Goal: Task Accomplishment & Management: Manage account settings

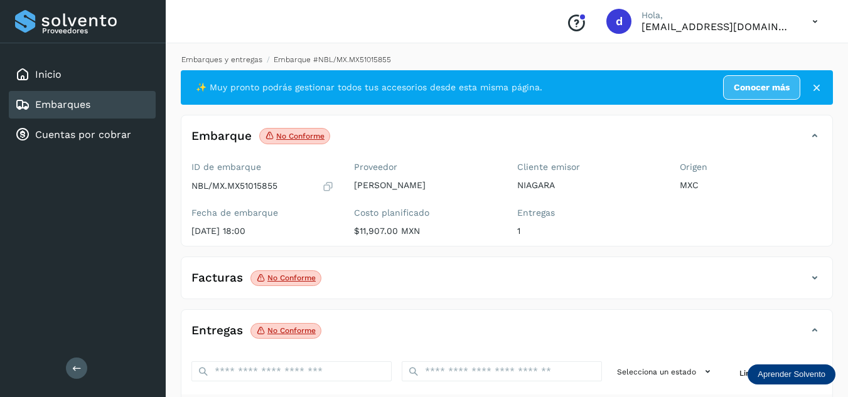
click at [233, 60] on link "Embarques y entregas" at bounding box center [221, 59] width 81 height 9
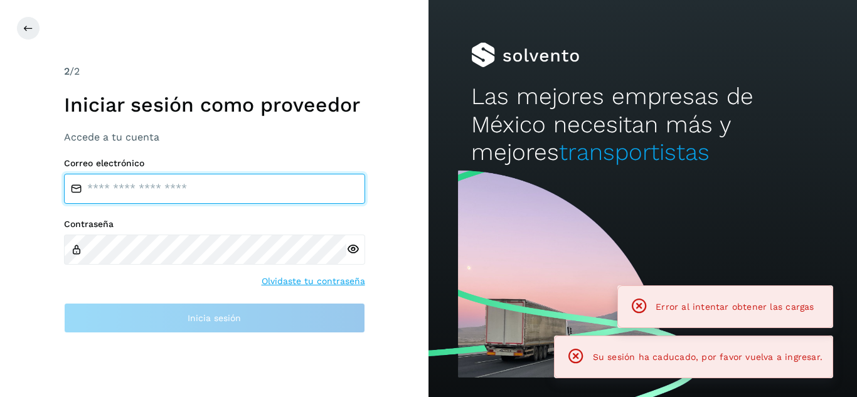
type input "**********"
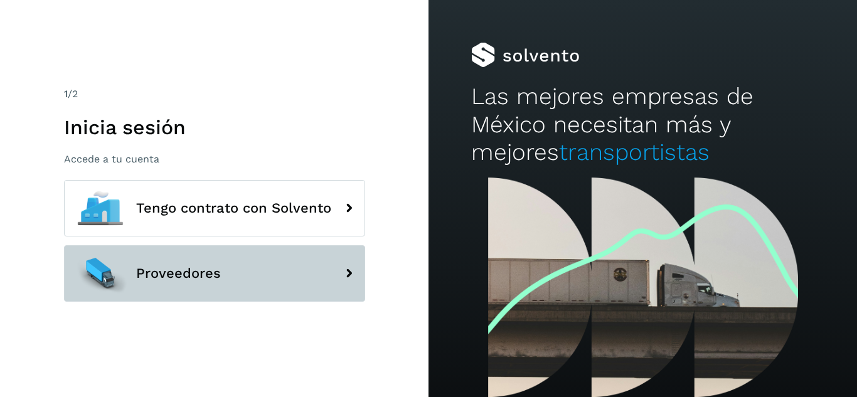
click at [344, 280] on icon at bounding box center [348, 273] width 25 height 25
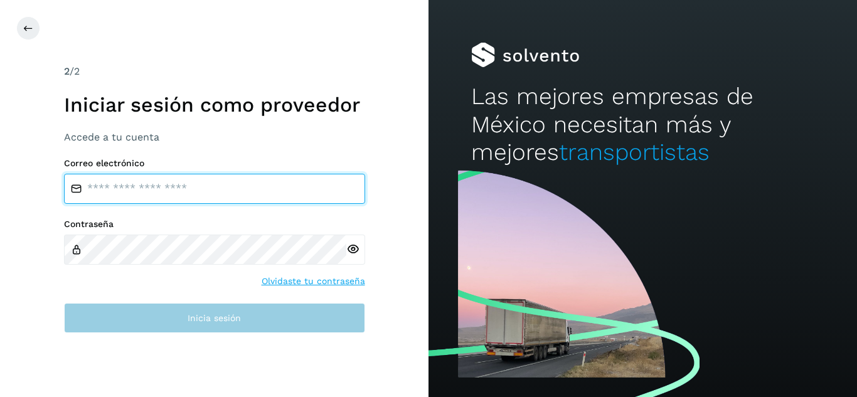
type input "**********"
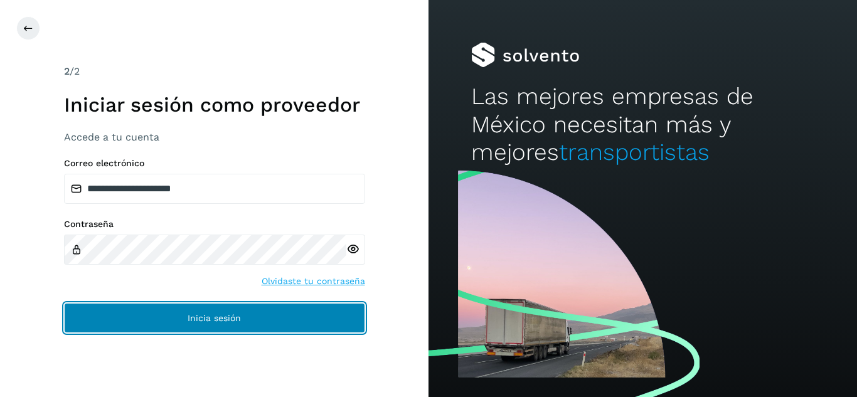
click at [304, 323] on button "Inicia sesión" at bounding box center [214, 318] width 301 height 30
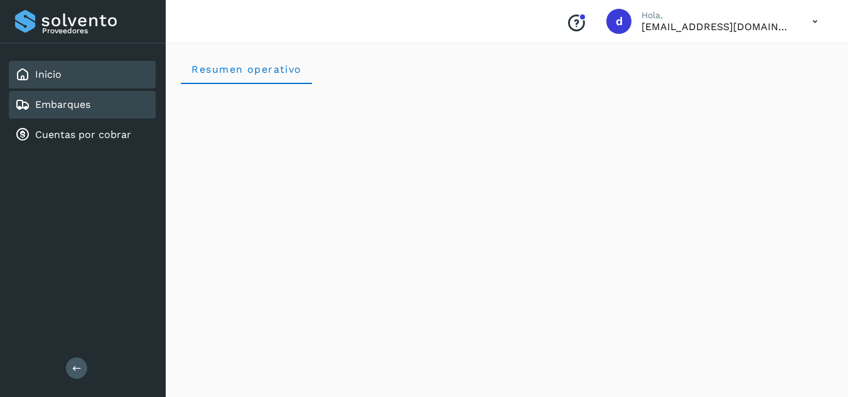
click at [111, 110] on div "Embarques" at bounding box center [82, 105] width 147 height 28
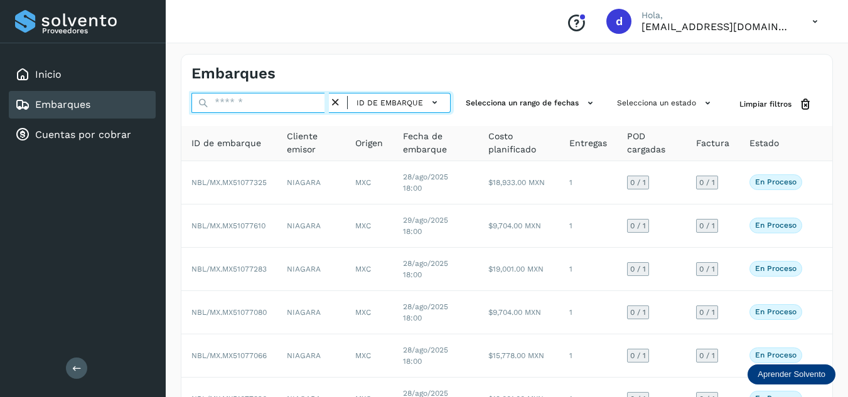
click at [240, 100] on input "text" at bounding box center [259, 103] width 137 height 20
paste input "**********"
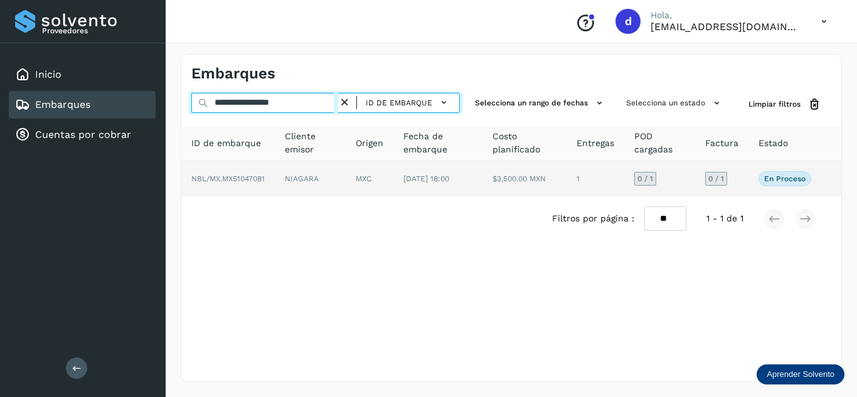
type input "**********"
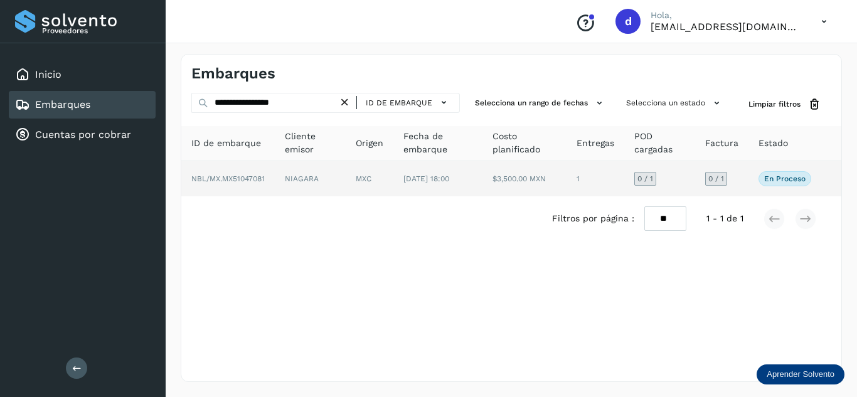
click at [259, 178] on span "NBL/MX.MX51047081" at bounding box center [227, 178] width 73 height 9
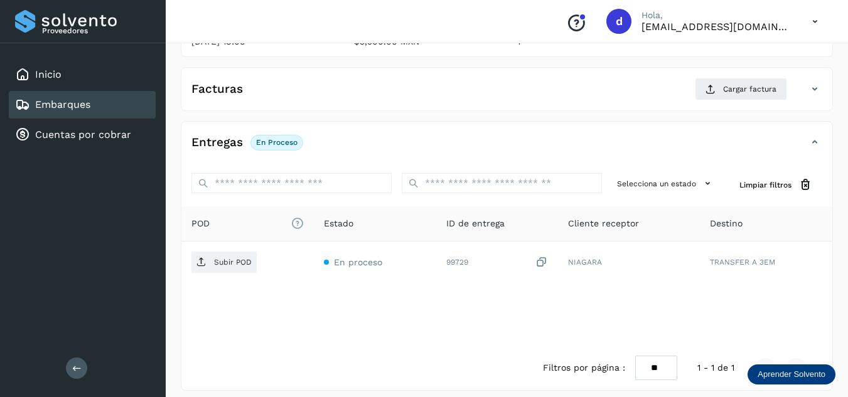
scroll to position [198, 0]
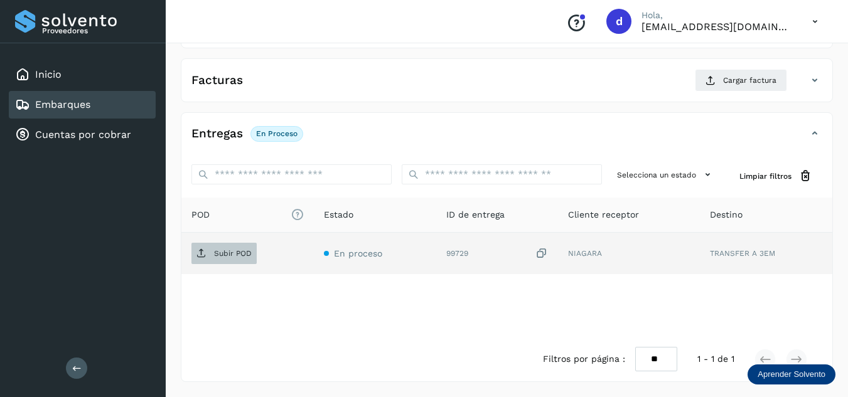
click at [213, 255] on span "Subir POD" at bounding box center [223, 254] width 65 height 20
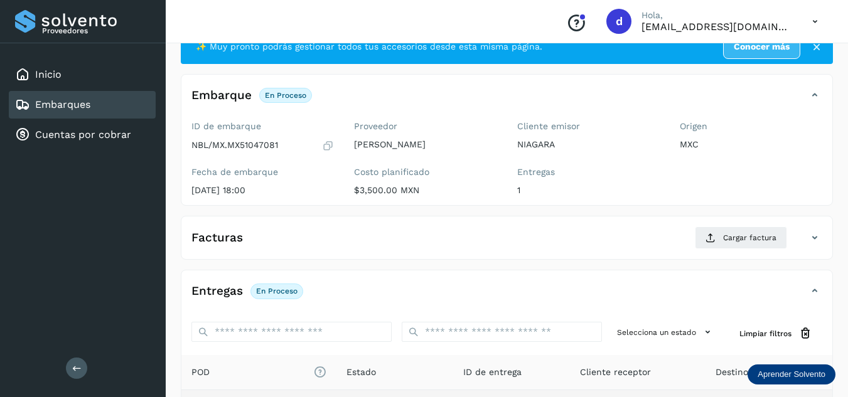
scroll to position [63, 0]
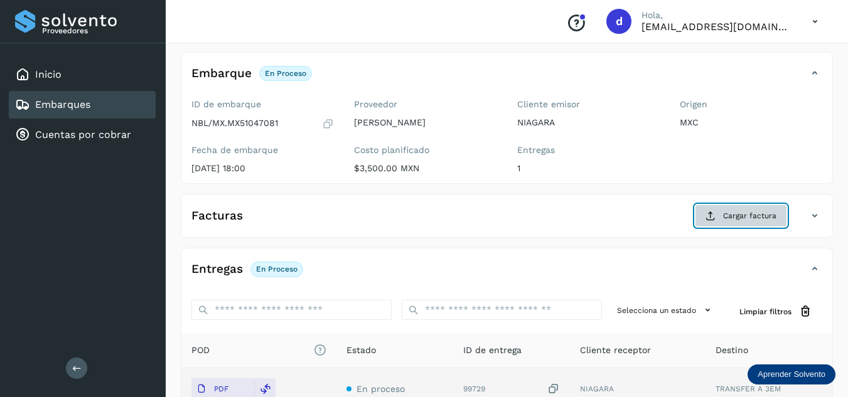
click at [721, 215] on button "Cargar factura" at bounding box center [741, 216] width 92 height 23
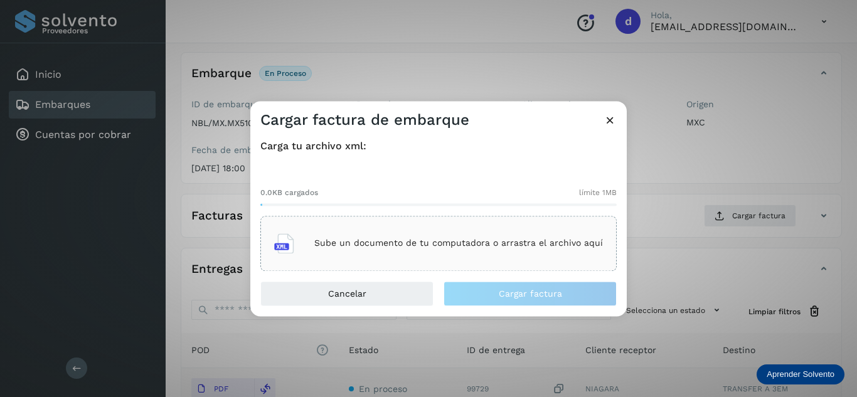
click at [503, 245] on p "Sube un documento de tu computadora o arrastra el archivo aquí" at bounding box center [458, 244] width 289 height 11
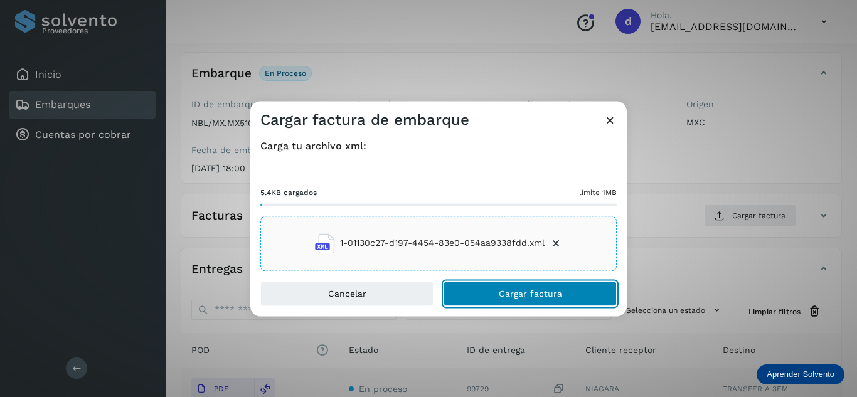
click at [553, 299] on button "Cargar factura" at bounding box center [530, 293] width 173 height 25
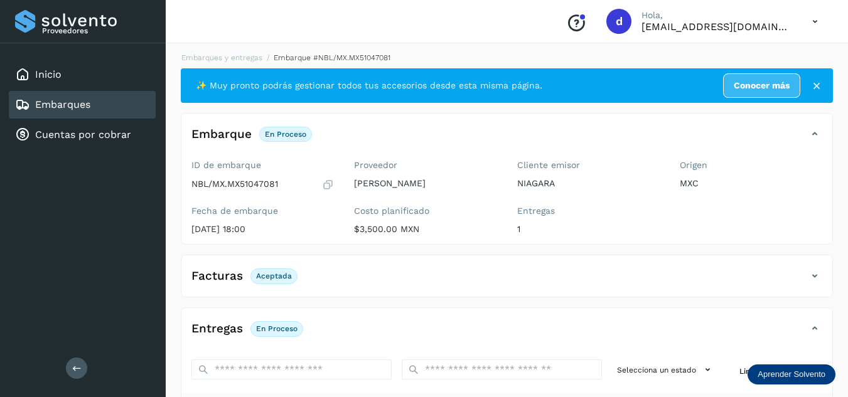
scroll to position [0, 0]
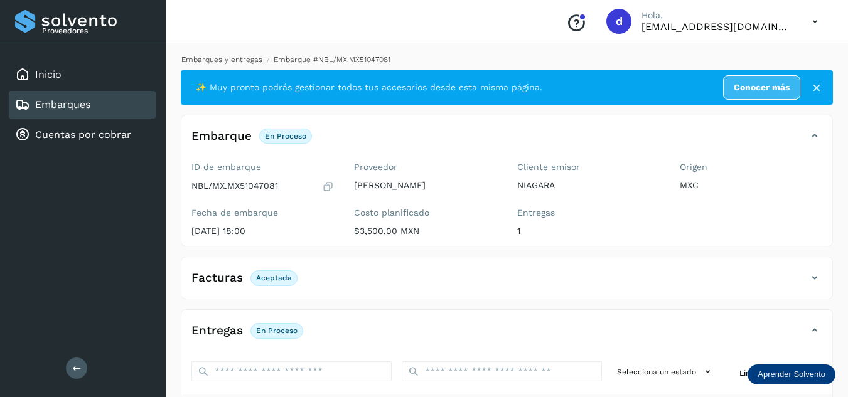
click at [252, 60] on link "Embarques y entregas" at bounding box center [221, 59] width 81 height 9
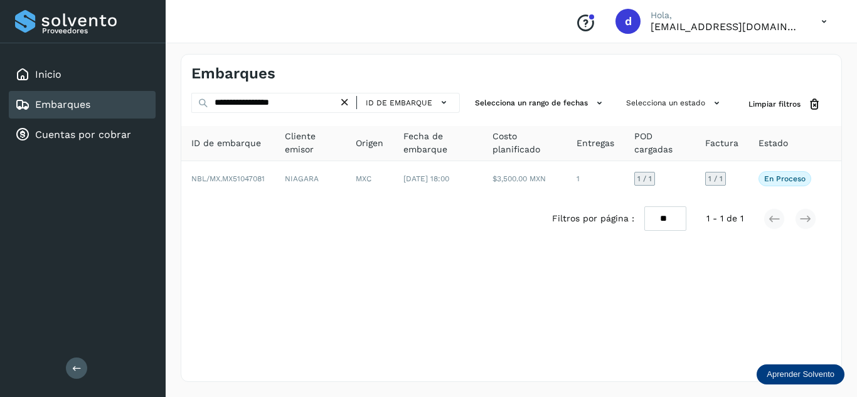
click at [351, 105] on icon at bounding box center [344, 102] width 13 height 13
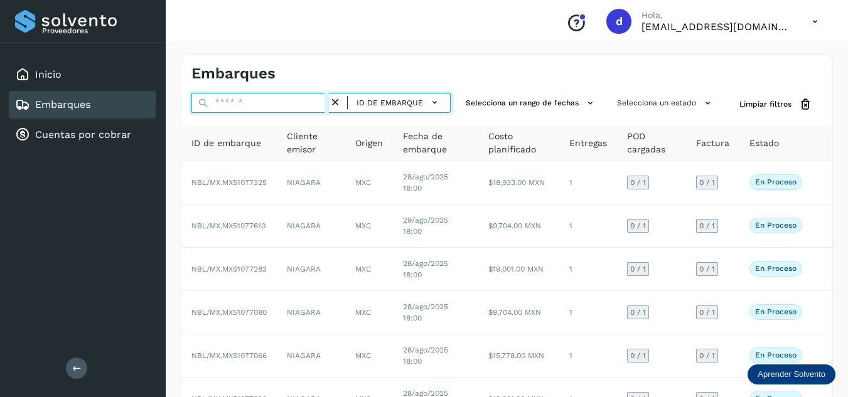
click at [322, 104] on input "text" at bounding box center [259, 103] width 137 height 20
paste input "**********"
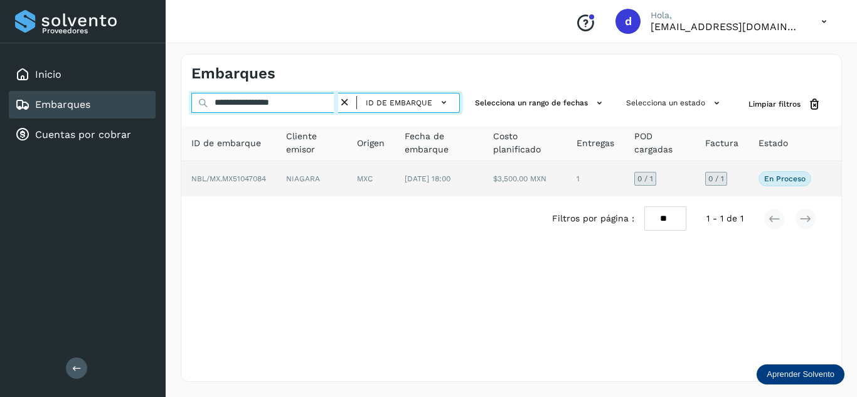
type input "**********"
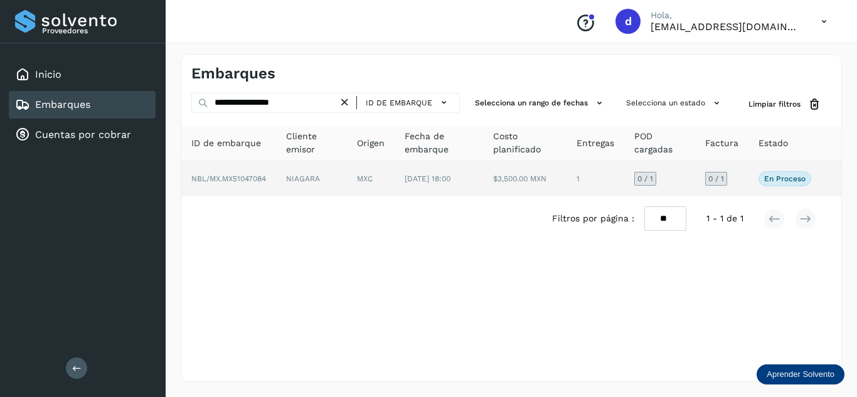
click at [246, 179] on span "NBL/MX.MX51047084" at bounding box center [228, 178] width 75 height 9
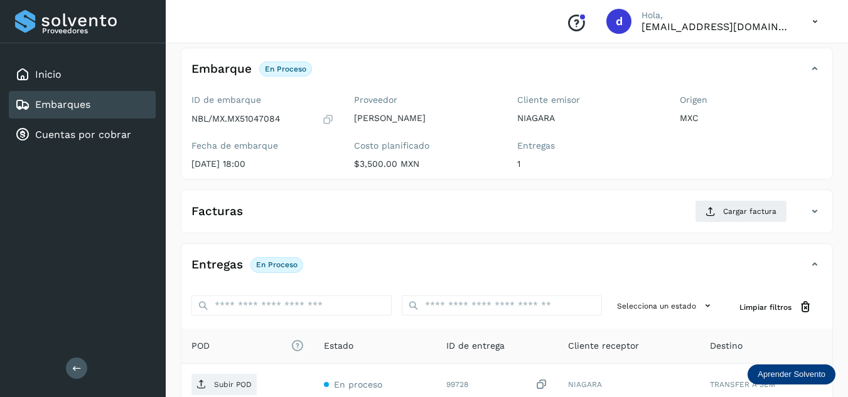
scroll to position [188, 0]
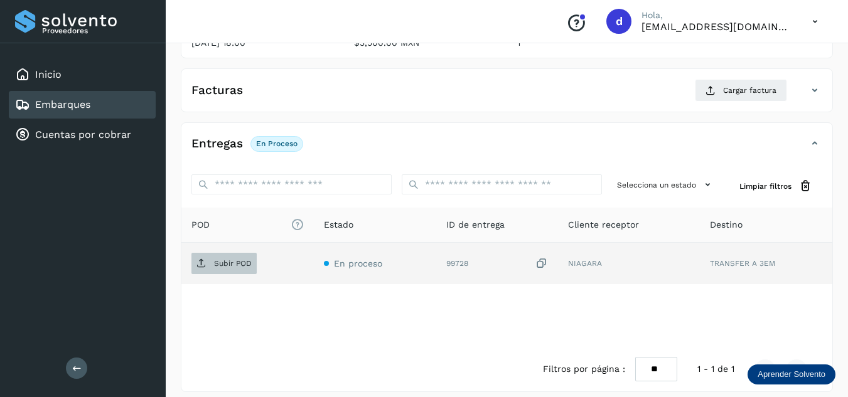
click at [235, 264] on p "Subir POD" at bounding box center [233, 263] width 38 height 9
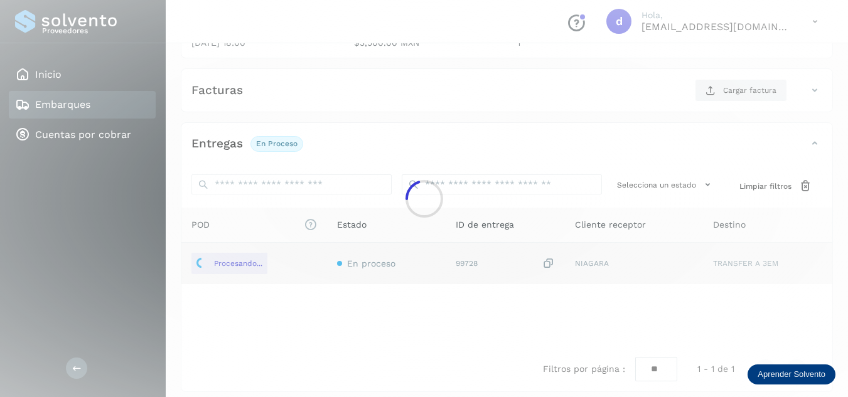
scroll to position [126, 0]
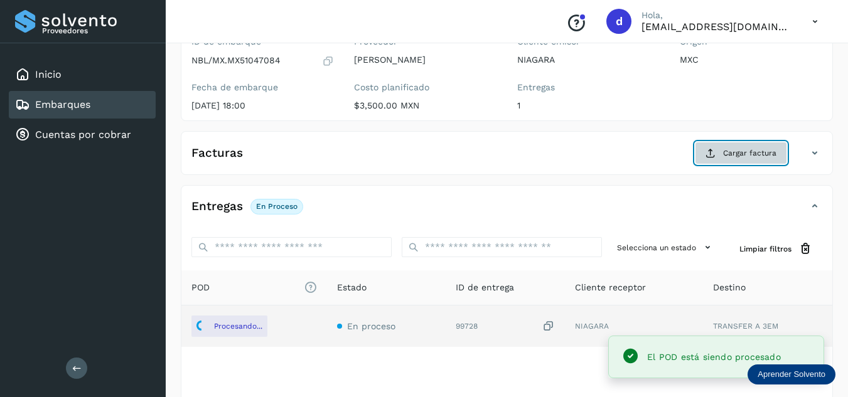
click at [752, 158] on span "Cargar factura" at bounding box center [749, 153] width 53 height 11
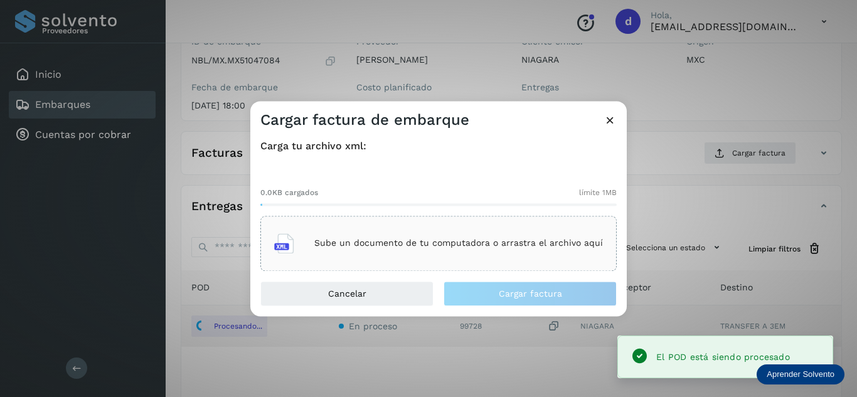
click at [436, 232] on div "Sube un documento de tu computadora o arrastra el archivo aquí" at bounding box center [438, 244] width 329 height 34
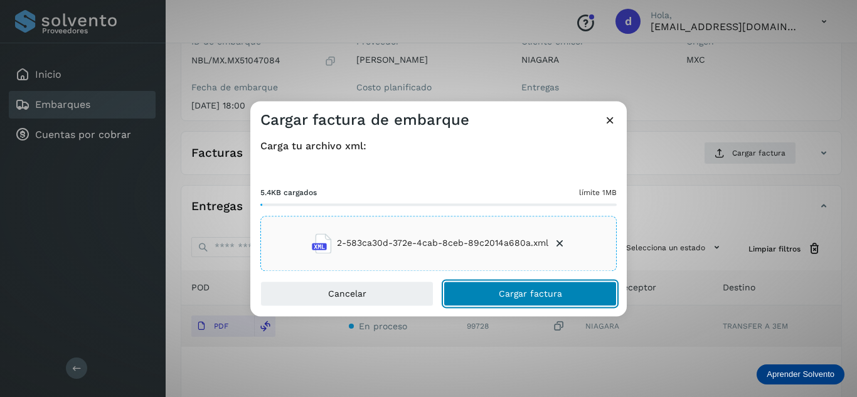
click at [567, 299] on button "Cargar factura" at bounding box center [530, 293] width 173 height 25
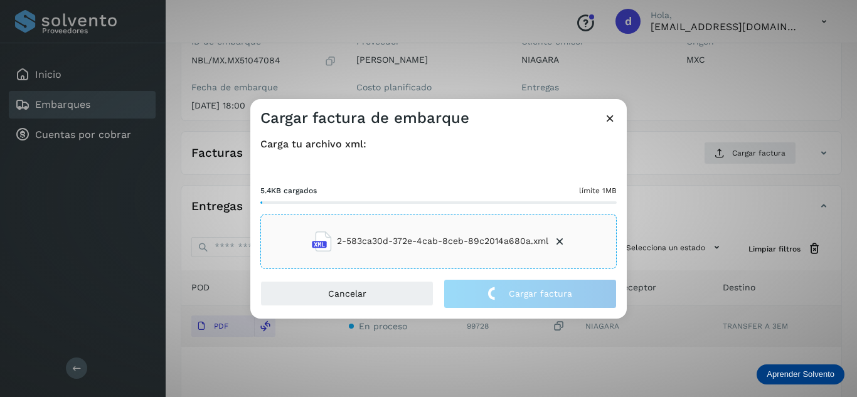
click at [515, 357] on div "Cargar factura de embarque Carga tu archivo xml: 5.4KB cargados límite 1MB 2-58…" at bounding box center [428, 198] width 857 height 397
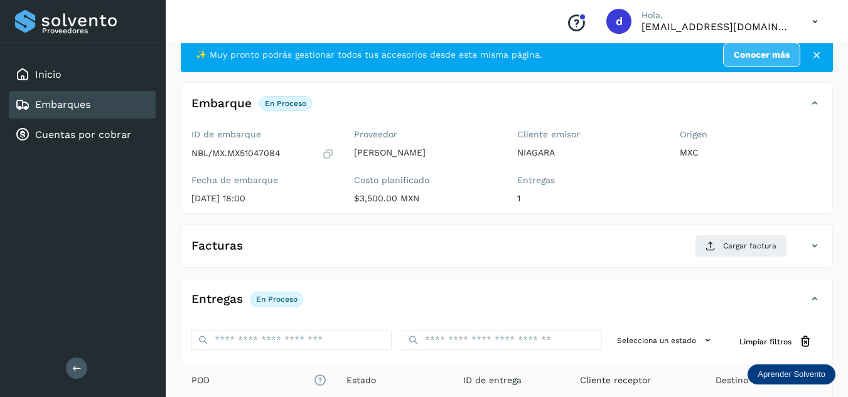
scroll to position [63, 0]
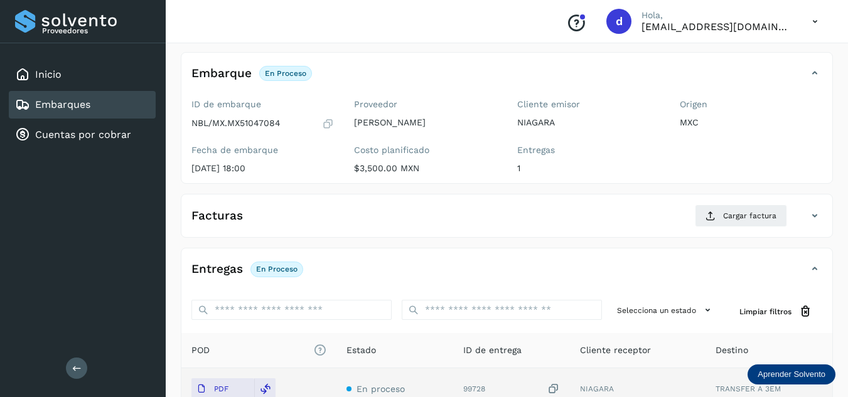
drag, startPoint x: 739, startPoint y: 221, endPoint x: 385, endPoint y: 252, distance: 355.3
click at [387, 252] on div "Entregas En proceso Selecciona un estado Limpiar filtros POD El tamaño máximo d…" at bounding box center [507, 383] width 652 height 270
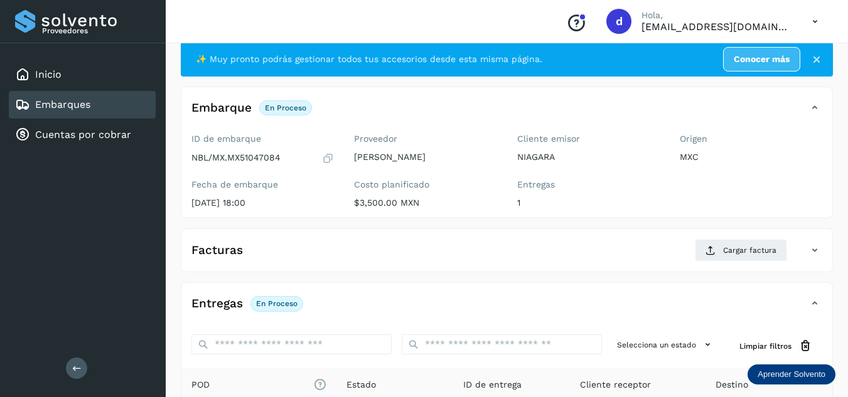
scroll to position [0, 0]
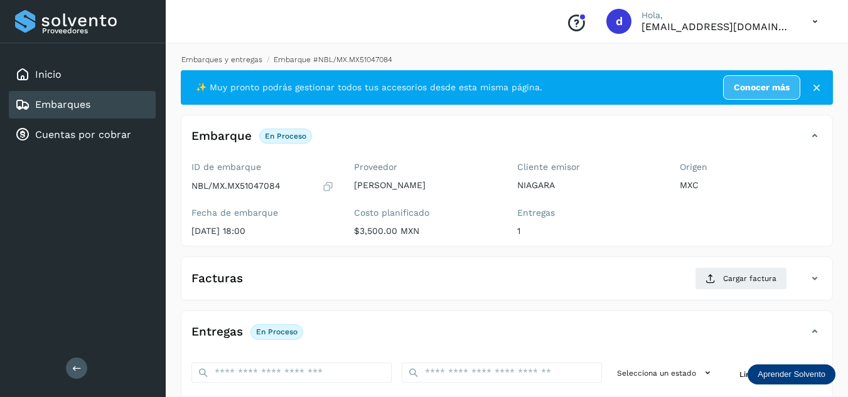
click at [225, 59] on link "Embarques y entregas" at bounding box center [221, 59] width 81 height 9
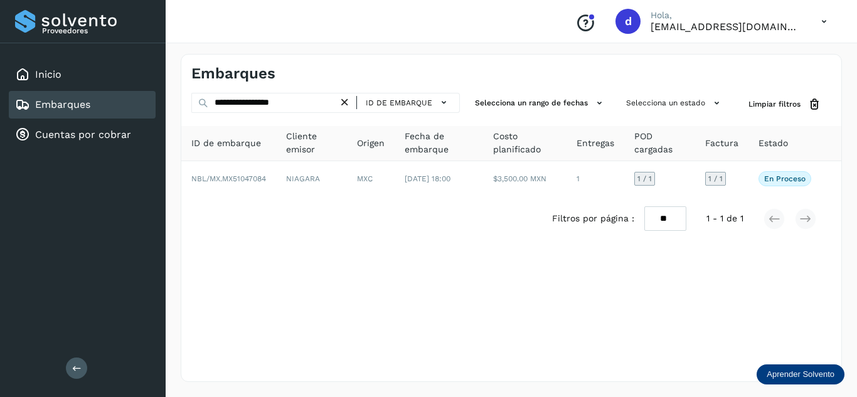
drag, startPoint x: 225, startPoint y: 59, endPoint x: 563, endPoint y: 252, distance: 389.3
click at [563, 252] on div "**********" at bounding box center [512, 218] width 662 height 328
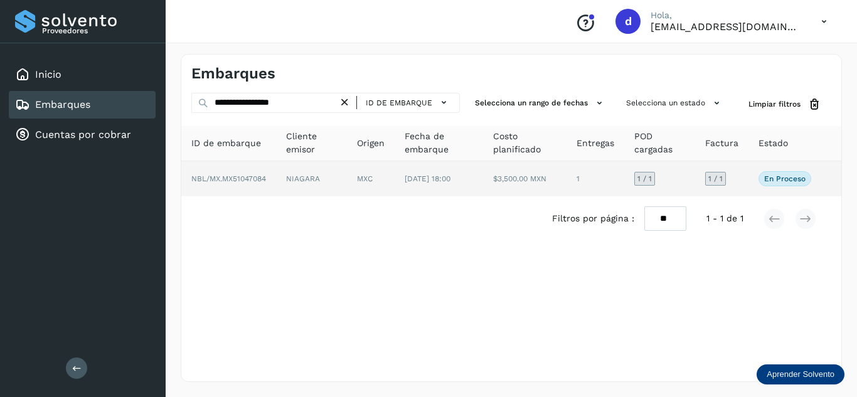
click at [263, 181] on span "NBL/MX.MX51047084" at bounding box center [228, 178] width 75 height 9
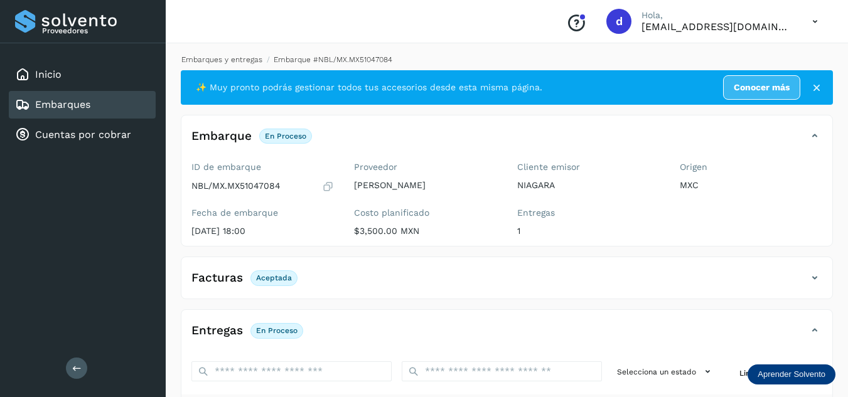
click at [239, 55] on link "Embarques y entregas" at bounding box center [221, 59] width 81 height 9
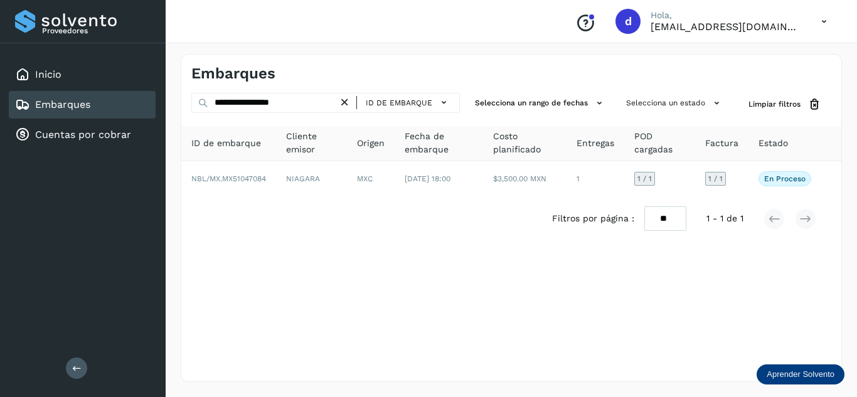
click at [348, 104] on icon at bounding box center [344, 102] width 13 height 13
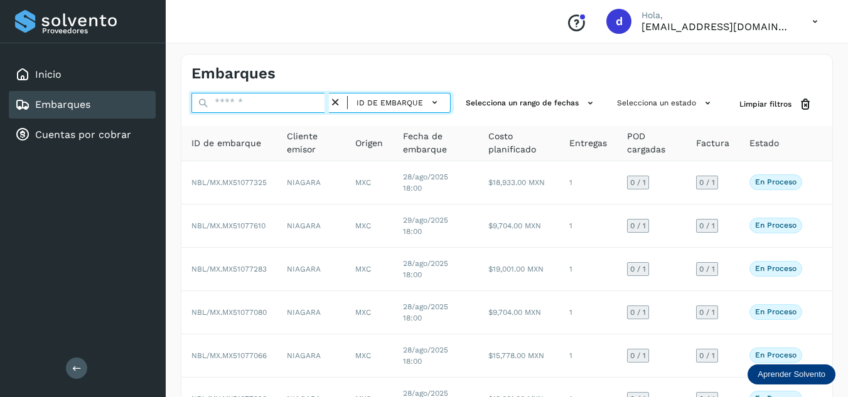
drag, startPoint x: 348, startPoint y: 104, endPoint x: 314, endPoint y: 103, distance: 33.3
drag, startPoint x: 314, startPoint y: 103, endPoint x: 265, endPoint y: 103, distance: 49.6
click at [265, 103] on input "text" at bounding box center [259, 103] width 137 height 20
drag, startPoint x: 265, startPoint y: 103, endPoint x: 242, endPoint y: 105, distance: 23.3
click at [242, 105] on input "text" at bounding box center [259, 103] width 137 height 20
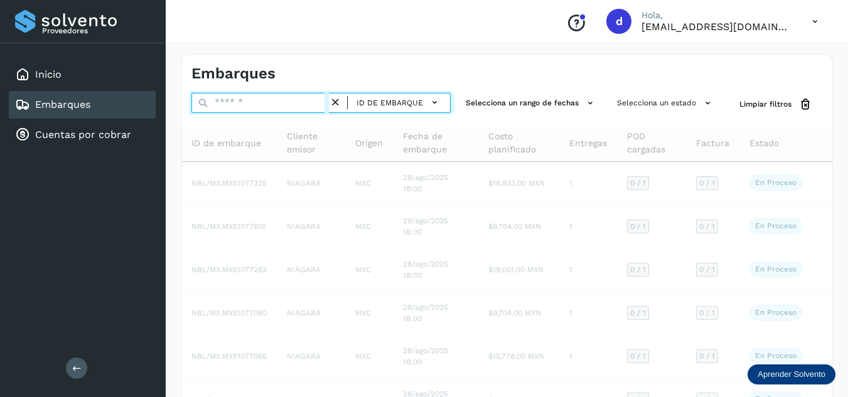
paste input "**********"
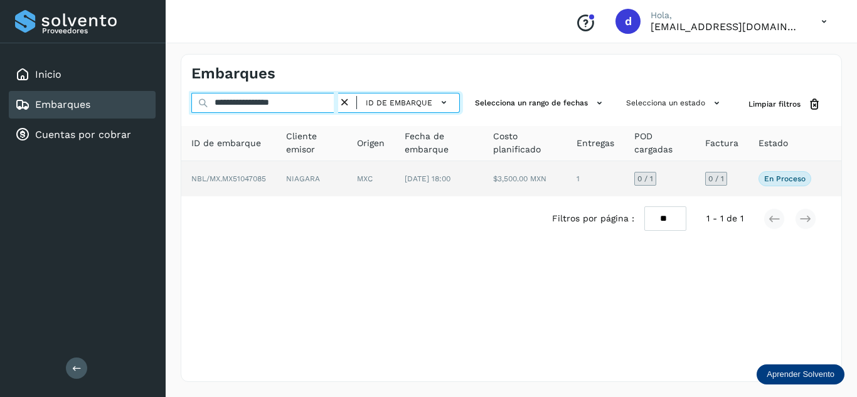
type input "**********"
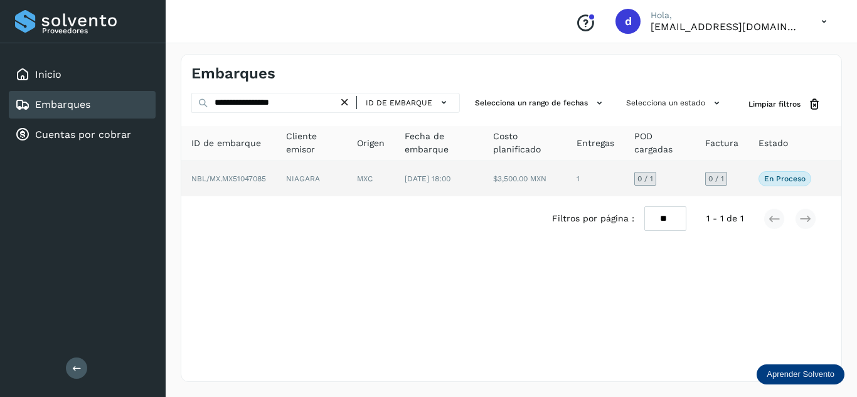
click at [255, 181] on span "NBL/MX.MX51047085" at bounding box center [228, 178] width 75 height 9
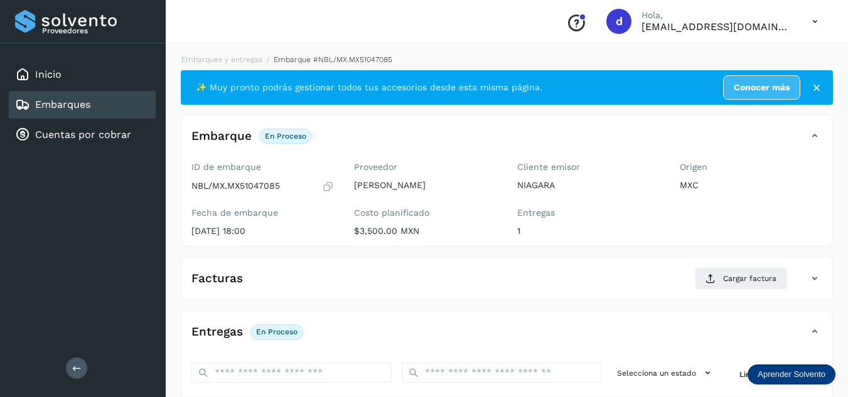
drag, startPoint x: 255, startPoint y: 181, endPoint x: 589, endPoint y: 260, distance: 343.2
click at [589, 260] on div "Facturas Cargar factura Aún no has subido ninguna factura" at bounding box center [507, 279] width 652 height 44
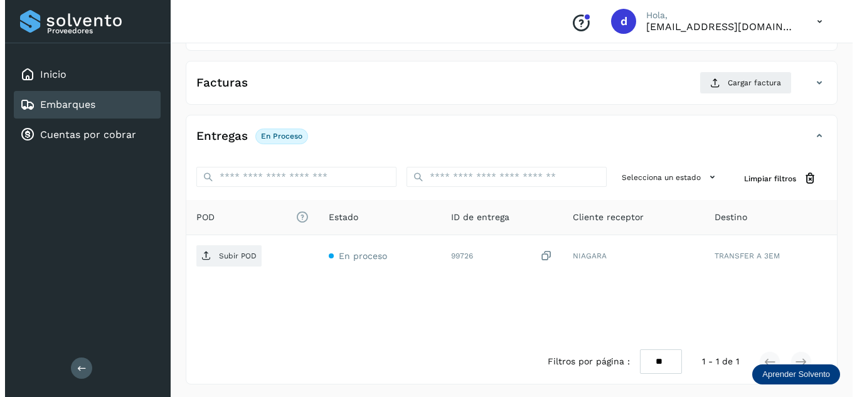
scroll to position [198, 0]
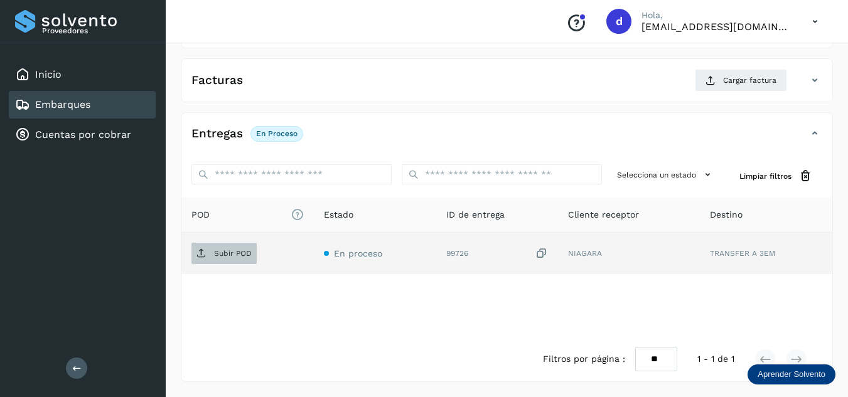
click at [233, 257] on p "Subir POD" at bounding box center [233, 253] width 38 height 9
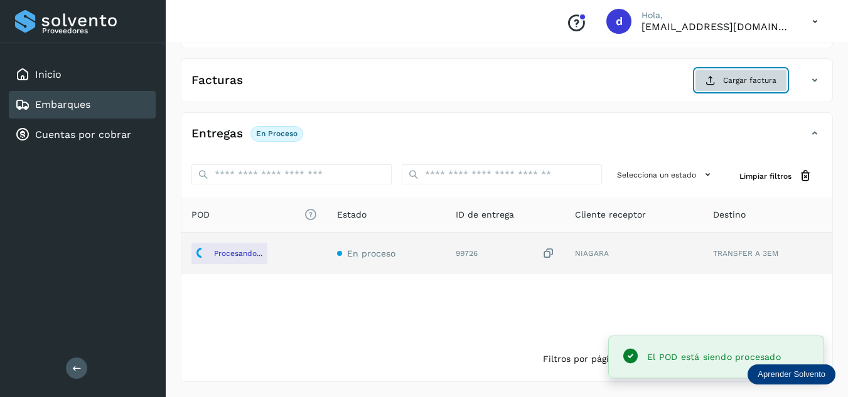
click at [737, 85] on span "Cargar factura" at bounding box center [749, 80] width 53 height 11
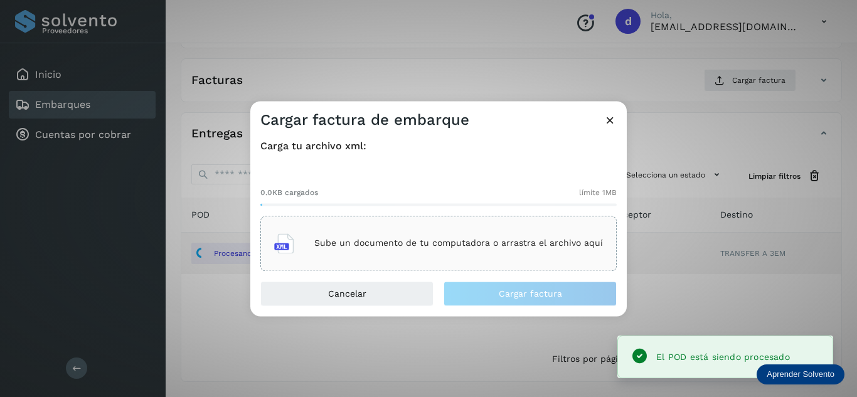
click at [458, 243] on p "Sube un documento de tu computadora o arrastra el archivo aquí" at bounding box center [458, 244] width 289 height 11
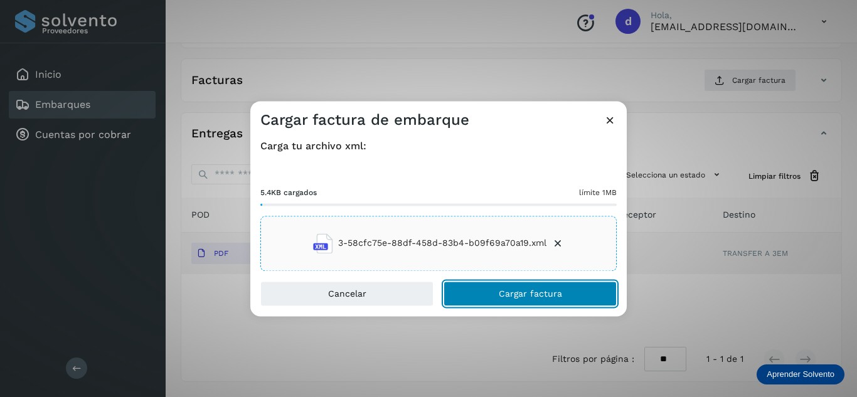
click at [514, 297] on span "Cargar factura" at bounding box center [530, 293] width 63 height 9
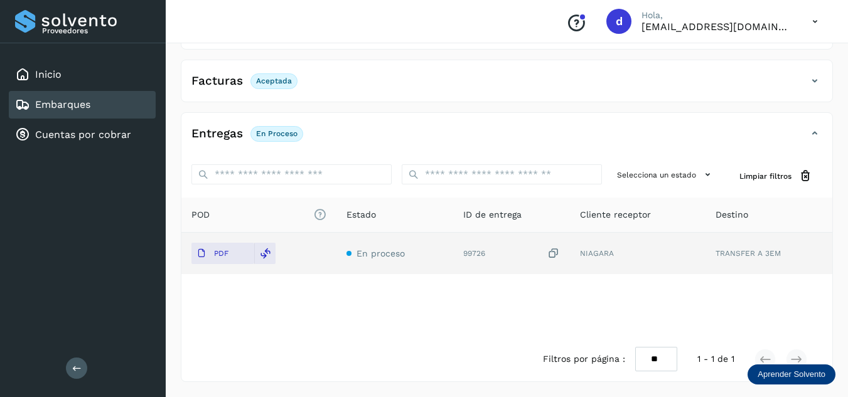
scroll to position [0, 0]
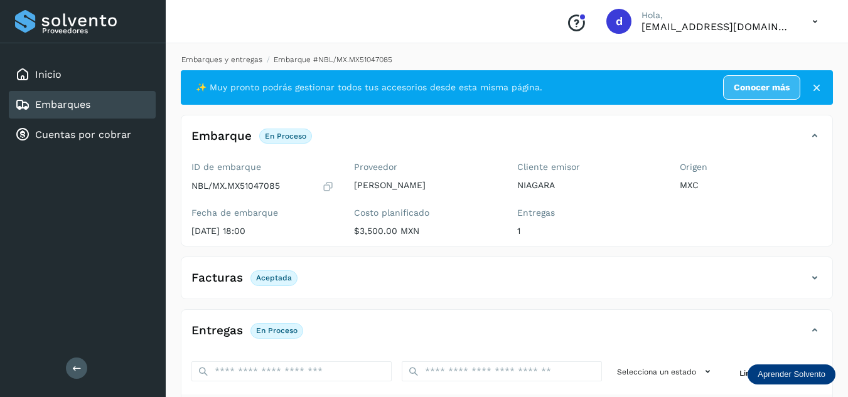
click at [228, 58] on link "Embarques y entregas" at bounding box center [221, 59] width 81 height 9
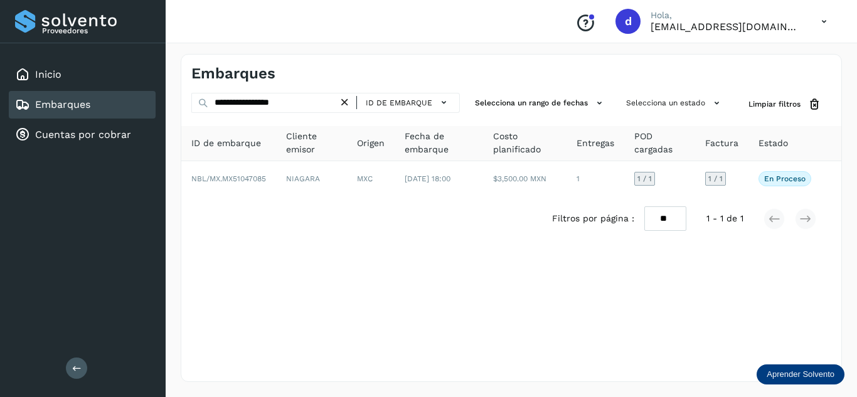
click at [351, 102] on icon at bounding box center [344, 102] width 13 height 13
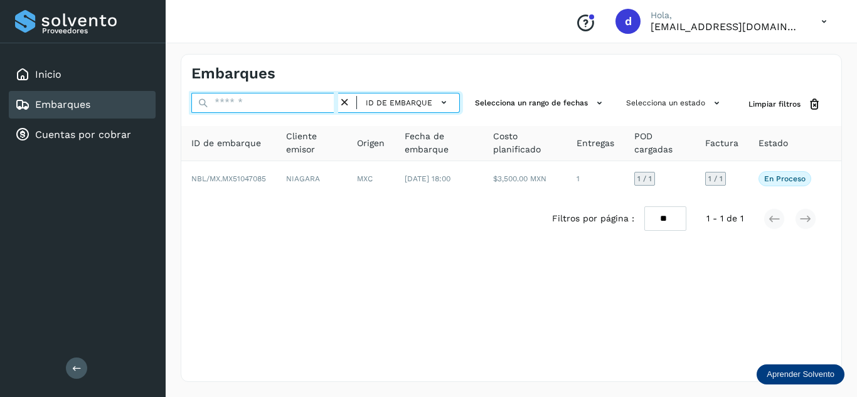
click at [325, 102] on input "text" at bounding box center [264, 103] width 147 height 20
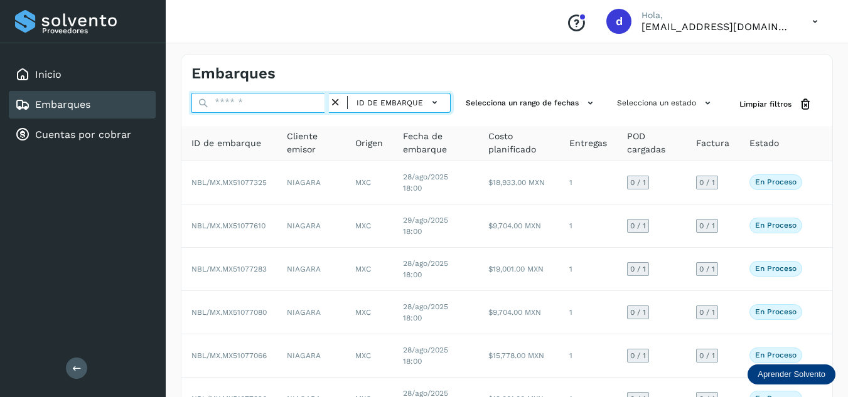
paste input "**********"
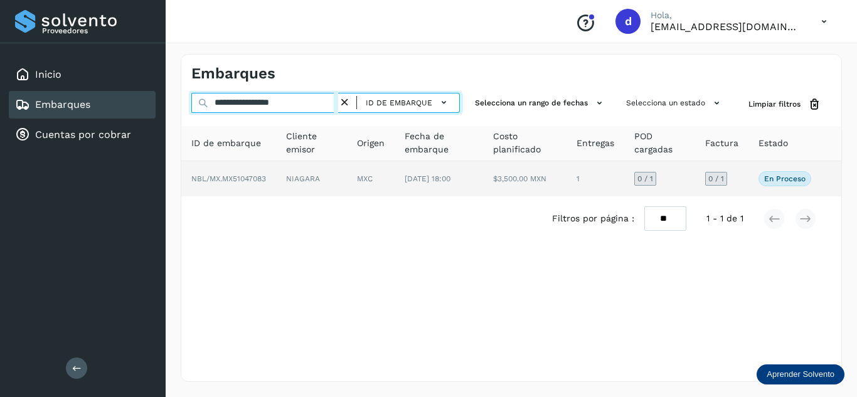
type input "**********"
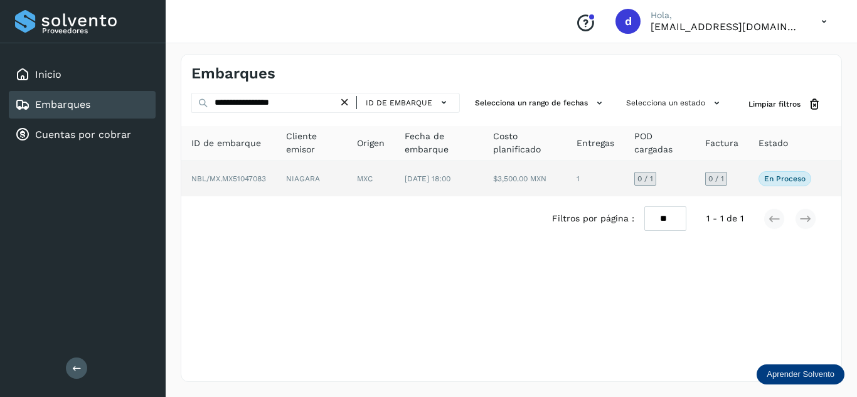
click at [249, 176] on span "NBL/MX.MX51047083" at bounding box center [228, 178] width 75 height 9
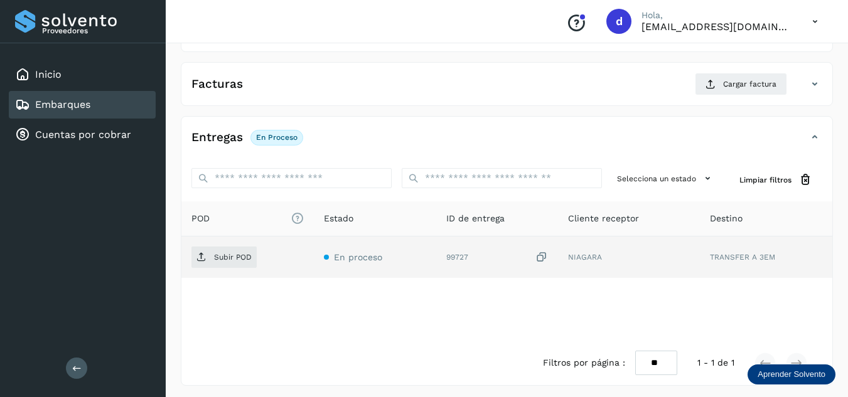
scroll to position [198, 0]
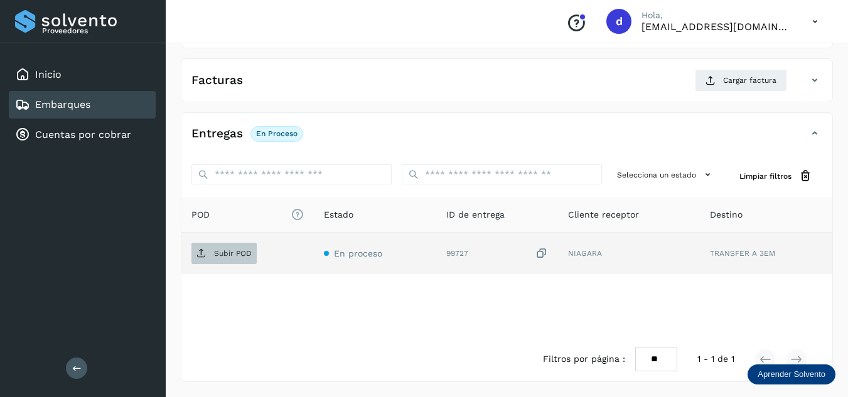
click at [240, 253] on p "Subir POD" at bounding box center [233, 253] width 38 height 9
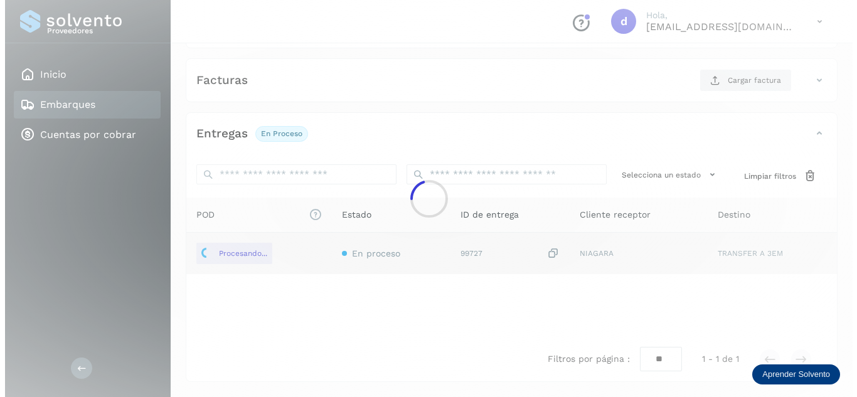
scroll to position [136, 0]
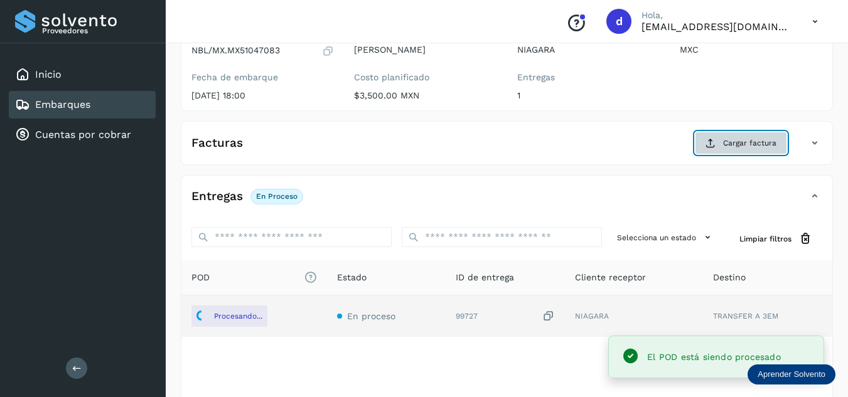
click at [731, 144] on span "Cargar factura" at bounding box center [749, 142] width 53 height 11
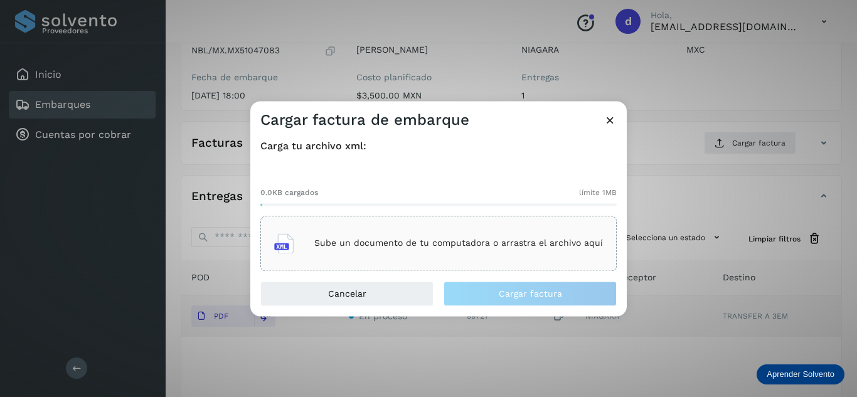
click at [437, 249] on div "Sube un documento de tu computadora o arrastra el archivo aquí" at bounding box center [438, 244] width 329 height 34
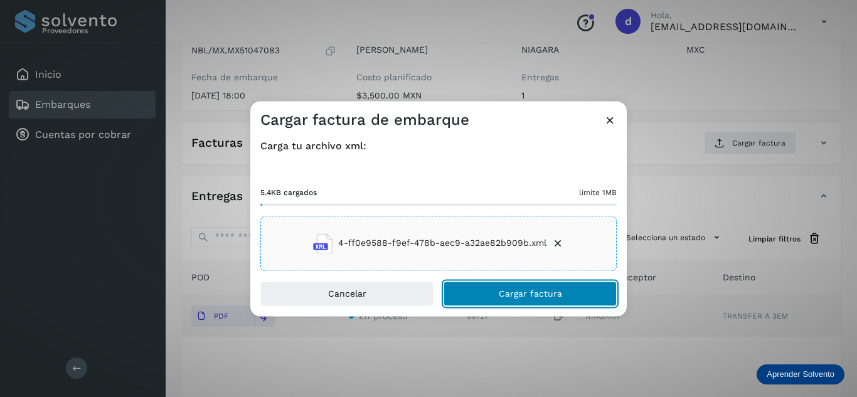
click at [569, 294] on button "Cargar factura" at bounding box center [530, 293] width 173 height 25
